Goal: Download file/media

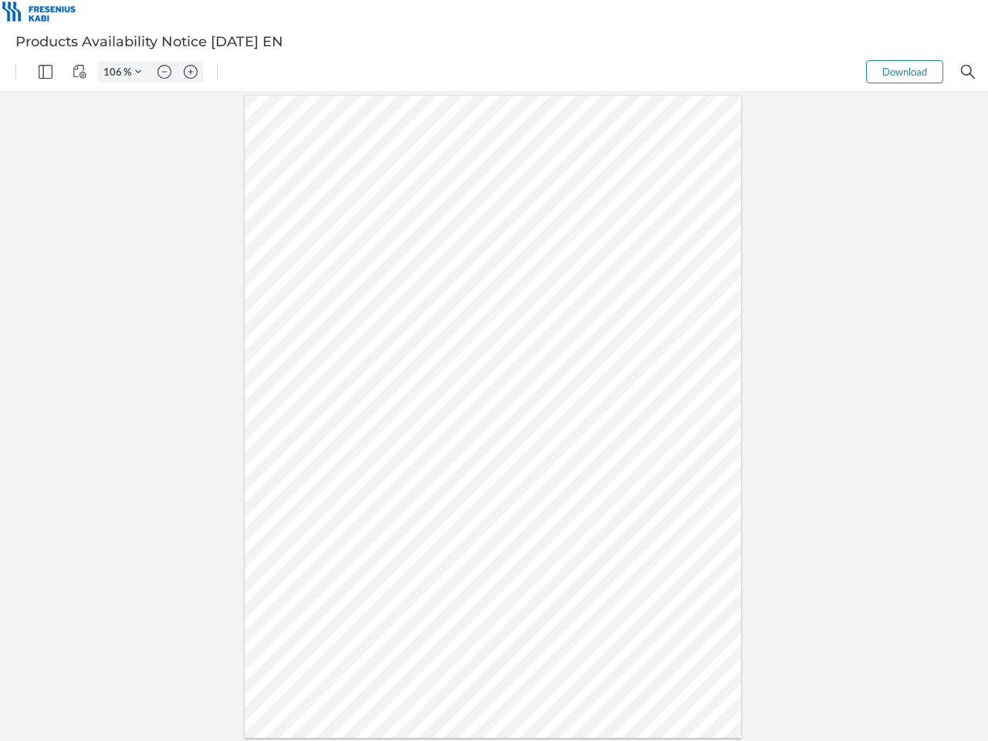
click at [46, 72] on img "Panel" at bounding box center [46, 72] width 14 height 14
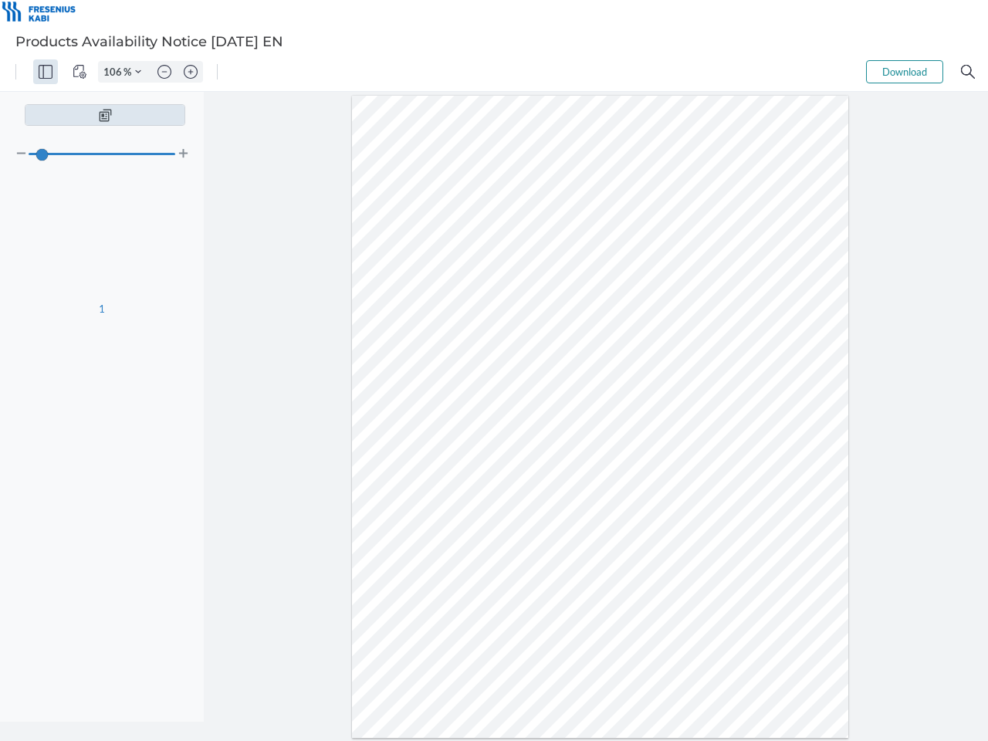
click at [80, 72] on img "View Controls" at bounding box center [80, 72] width 14 height 14
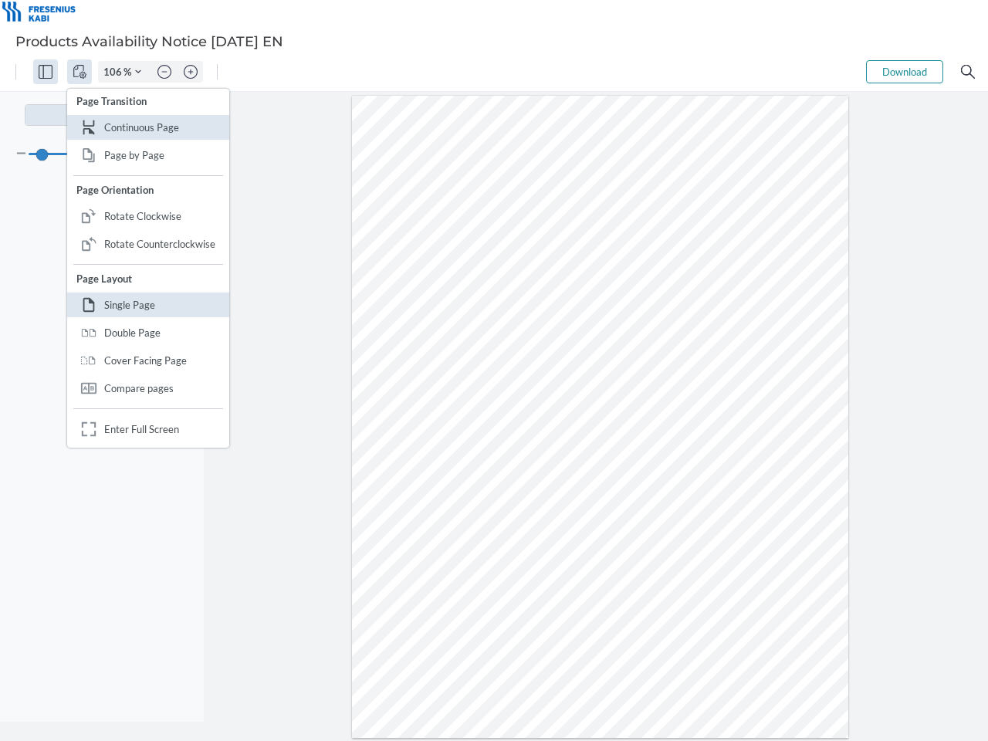
click at [115, 72] on input "106" at bounding box center [111, 72] width 25 height 14
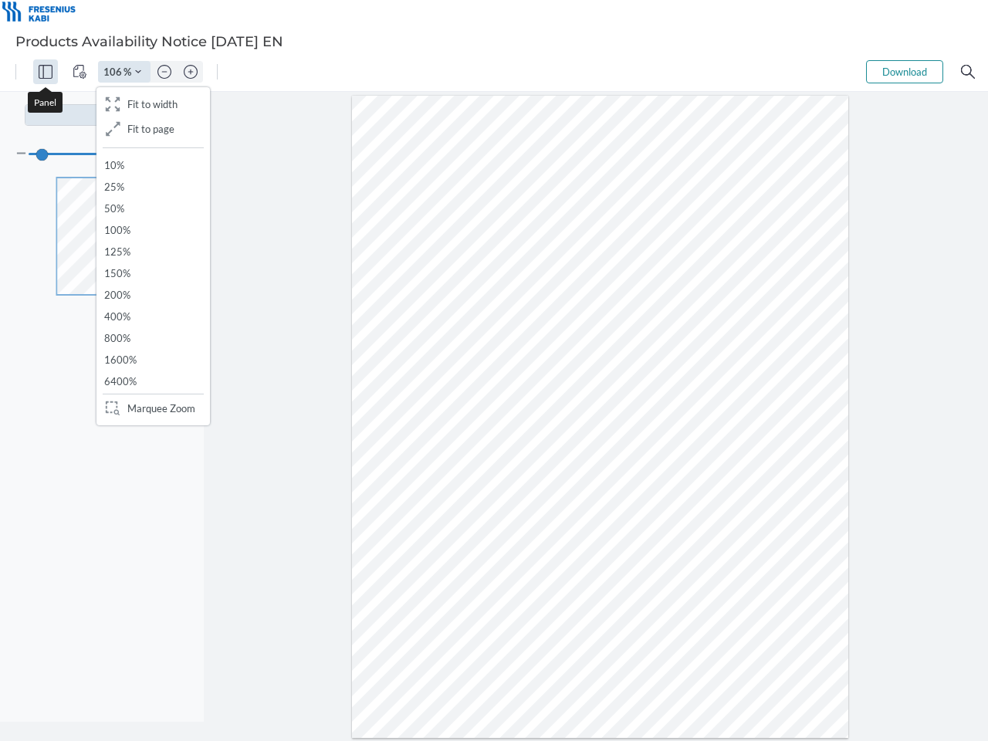
click at [138, 72] on img "Zoom Controls" at bounding box center [138, 72] width 6 height 6
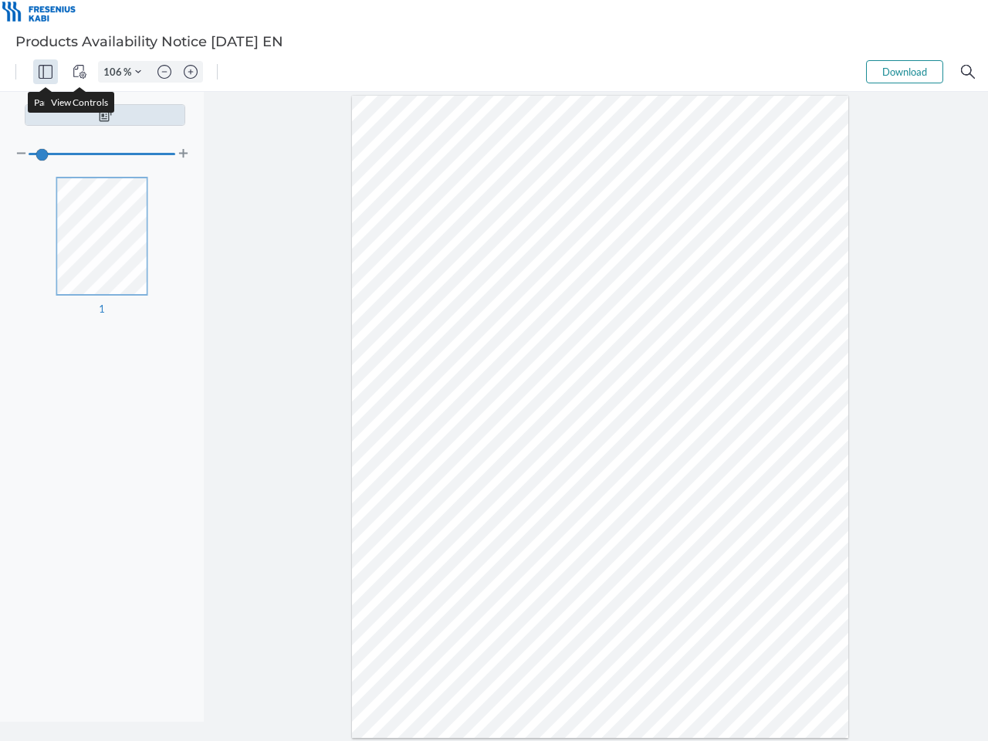
click at [164, 72] on img "Zoom out" at bounding box center [164, 72] width 14 height 14
click at [191, 72] on img "Zoom in" at bounding box center [191, 72] width 14 height 14
type input "106"
click at [905, 72] on button "Download" at bounding box center [904, 71] width 77 height 23
click at [968, 72] on img "Search" at bounding box center [968, 72] width 14 height 14
